Goal: Task Accomplishment & Management: Use online tool/utility

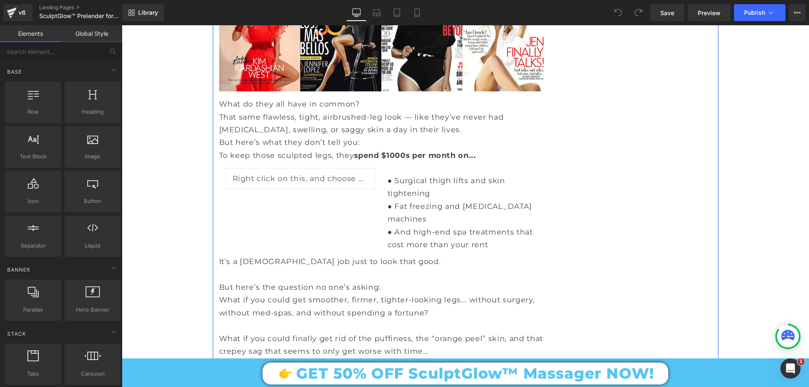
scroll to position [590, 0]
